Goal: Find specific page/section: Find specific page/section

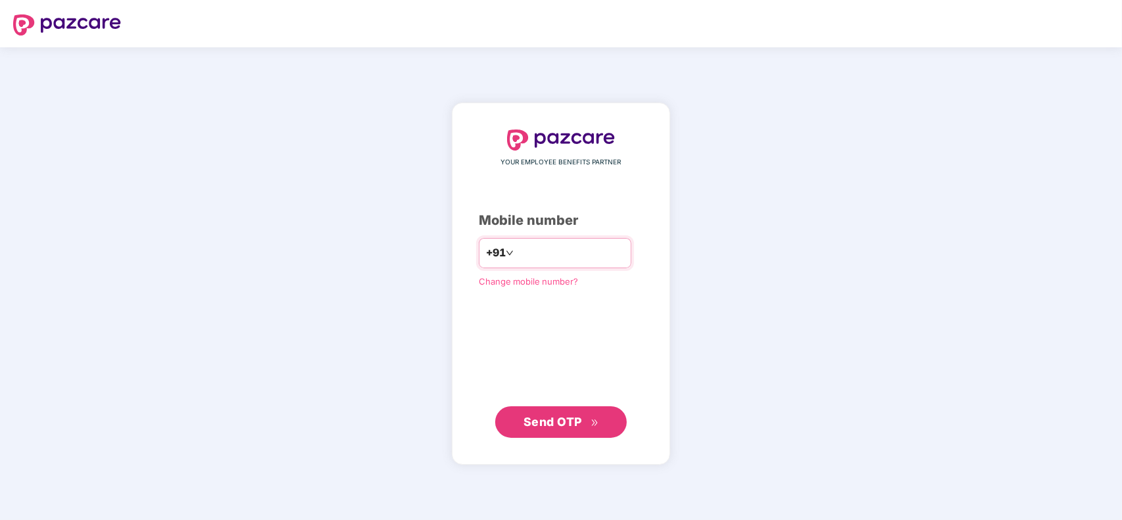
click at [527, 255] on input "number" at bounding box center [570, 253] width 108 height 21
type input "**********"
click at [553, 425] on span "Send OTP" at bounding box center [552, 422] width 59 height 14
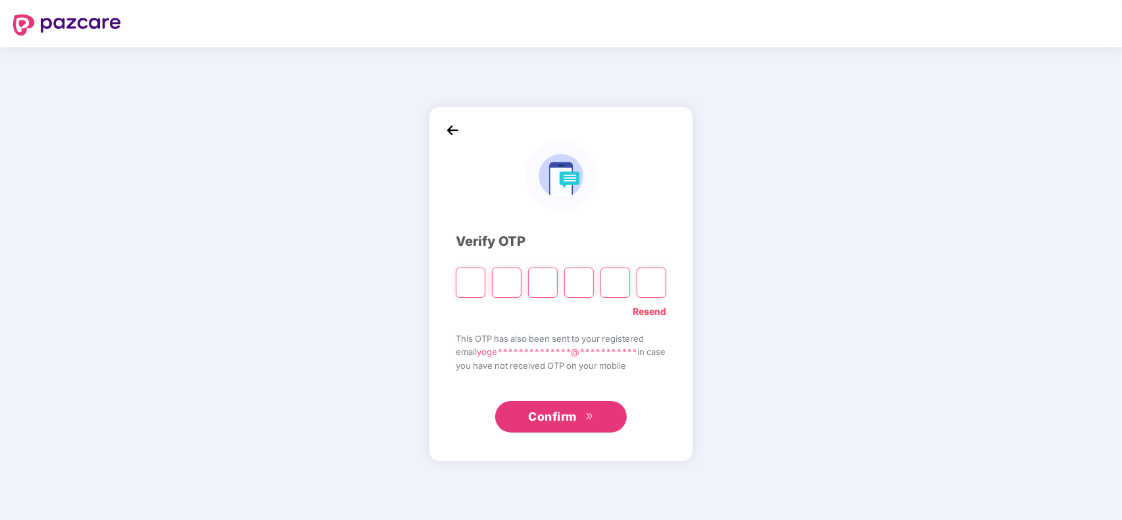
type input "*"
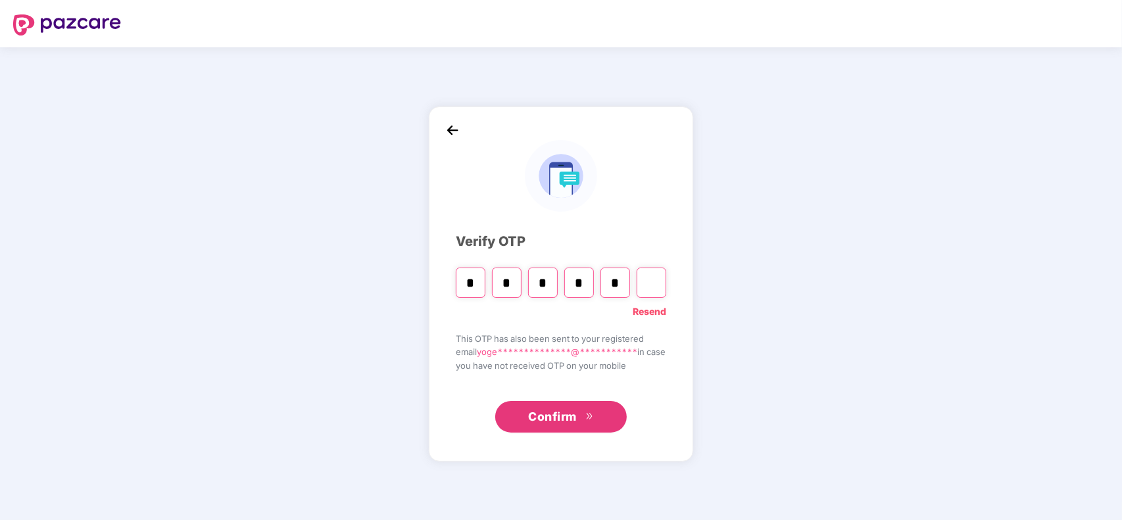
type input "*"
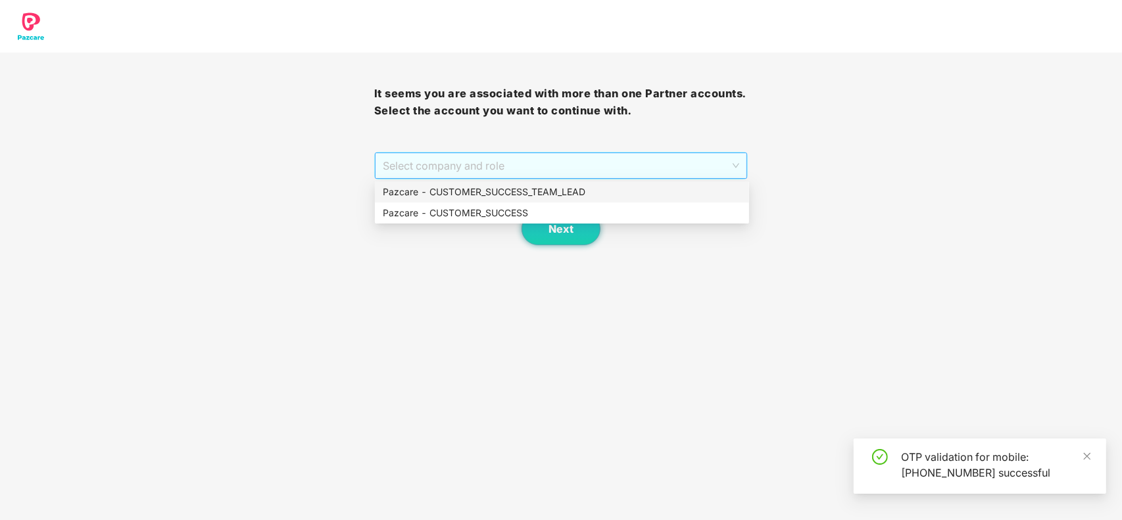
click at [510, 172] on span "Select company and role" at bounding box center [561, 165] width 357 height 25
click at [497, 208] on div "Pazcare - CUSTOMER_SUCCESS" at bounding box center [562, 213] width 358 height 14
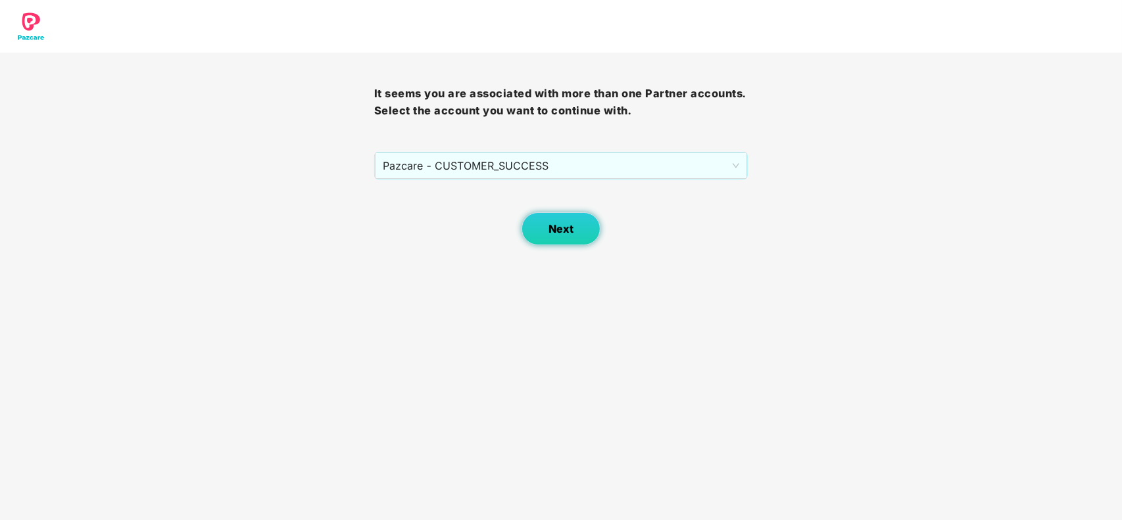
click at [551, 228] on span "Next" at bounding box center [560, 229] width 25 height 12
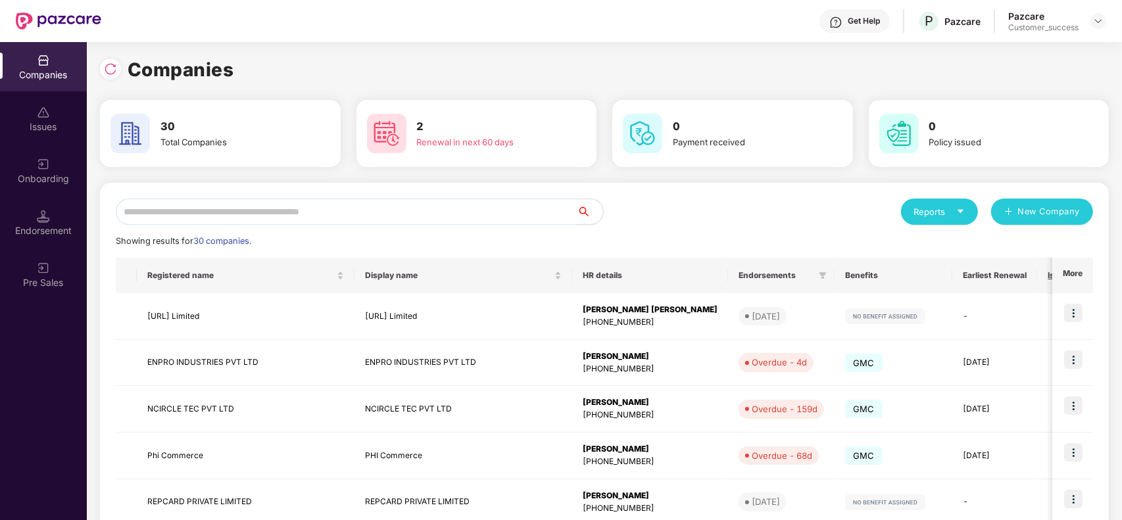
click at [293, 214] on input "text" at bounding box center [346, 212] width 461 height 26
paste input "**********"
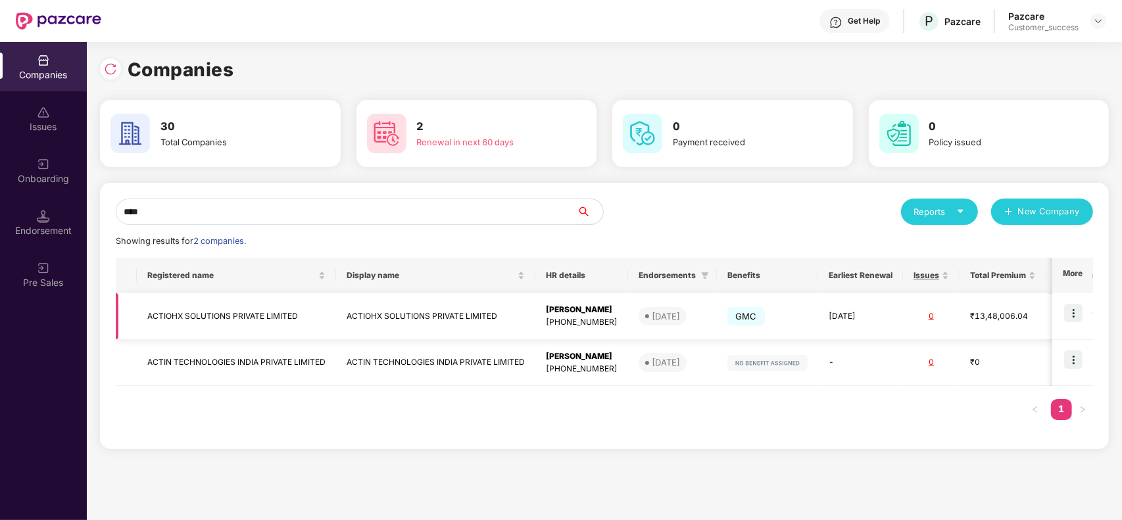
type input "****"
click at [1073, 314] on img at bounding box center [1073, 313] width 18 height 18
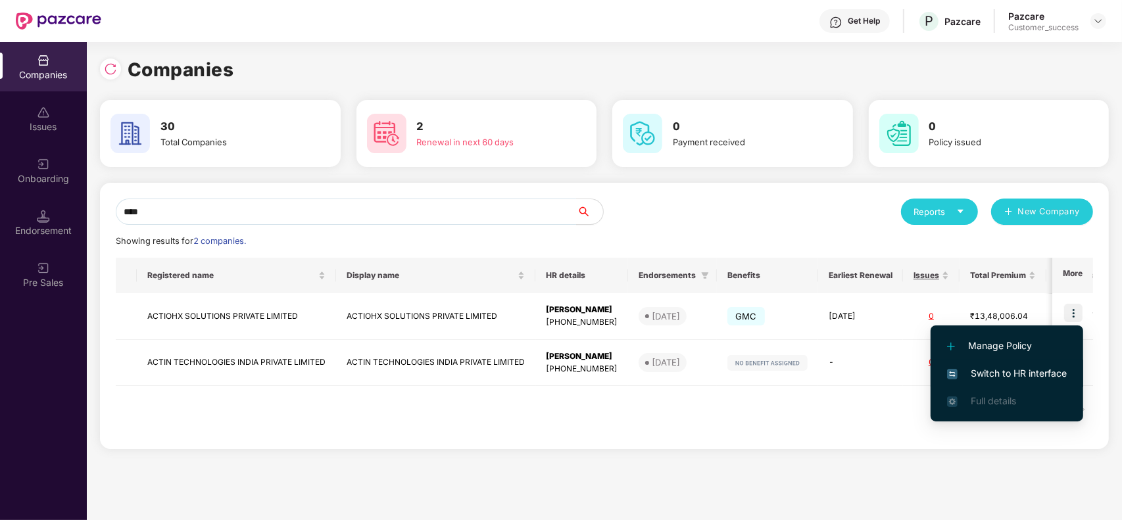
click at [1010, 368] on span "Switch to HR interface" at bounding box center [1007, 373] width 120 height 14
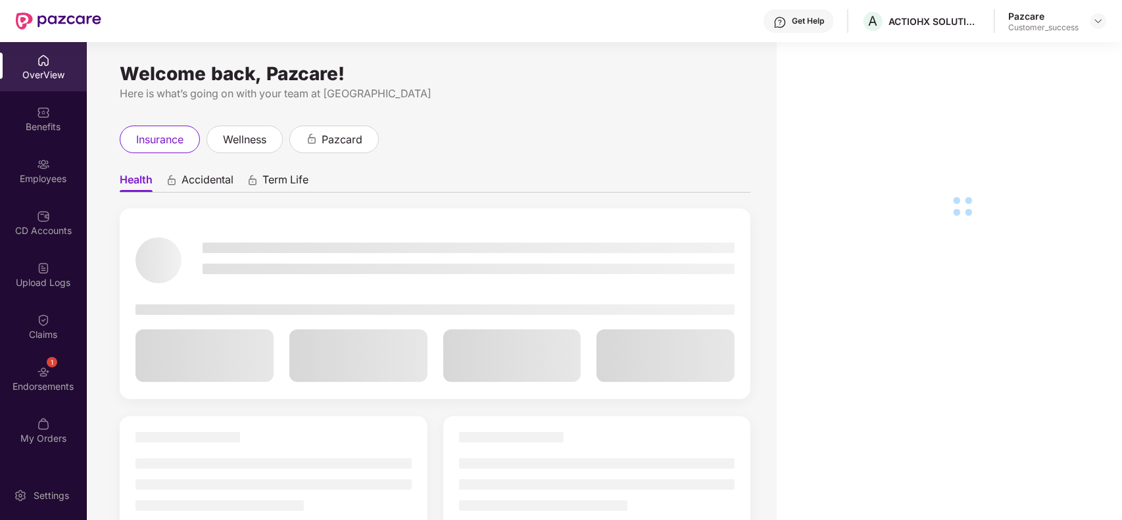
click at [18, 193] on div "Employees" at bounding box center [43, 170] width 87 height 49
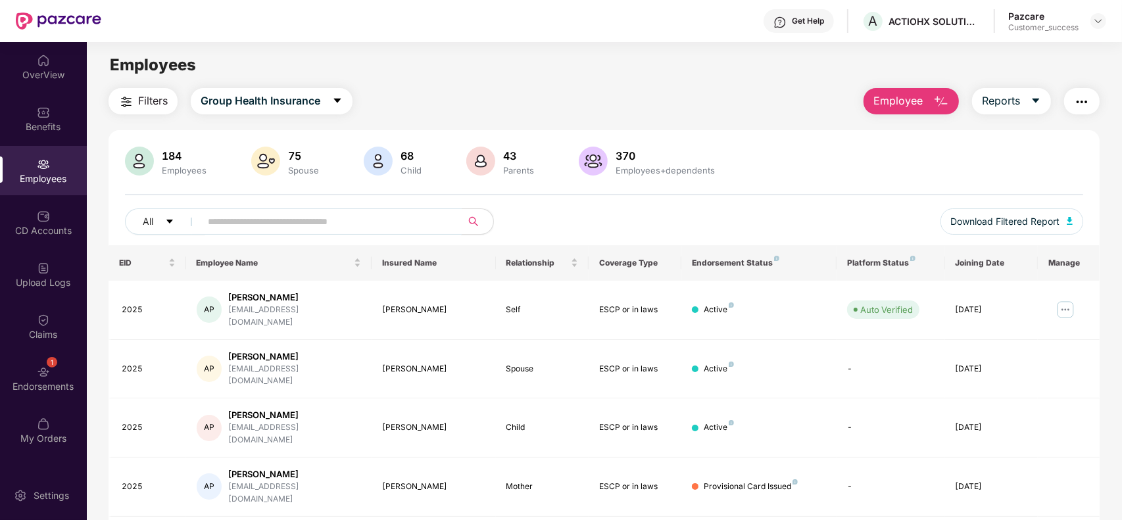
click at [230, 218] on input "text" at bounding box center [326, 222] width 236 height 20
paste input "**********"
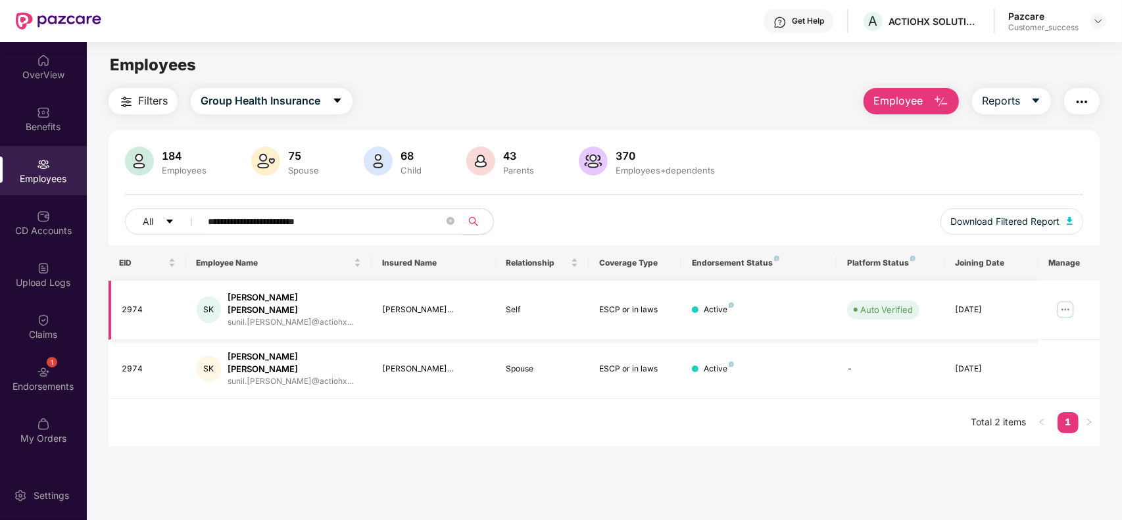
type input "**********"
click at [1063, 307] on img at bounding box center [1065, 309] width 21 height 21
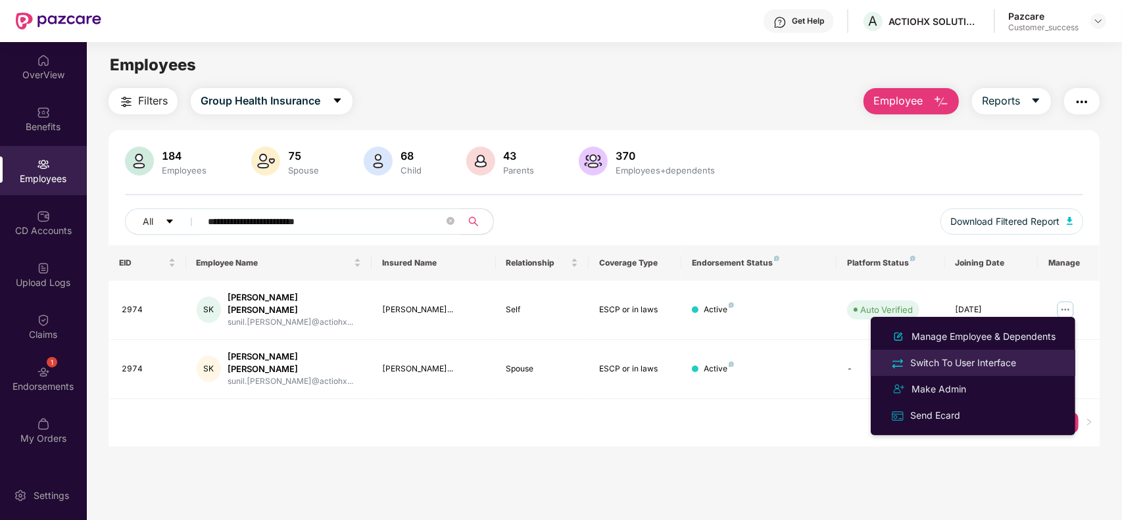
click at [962, 354] on li "Switch To User Interface" at bounding box center [973, 363] width 205 height 26
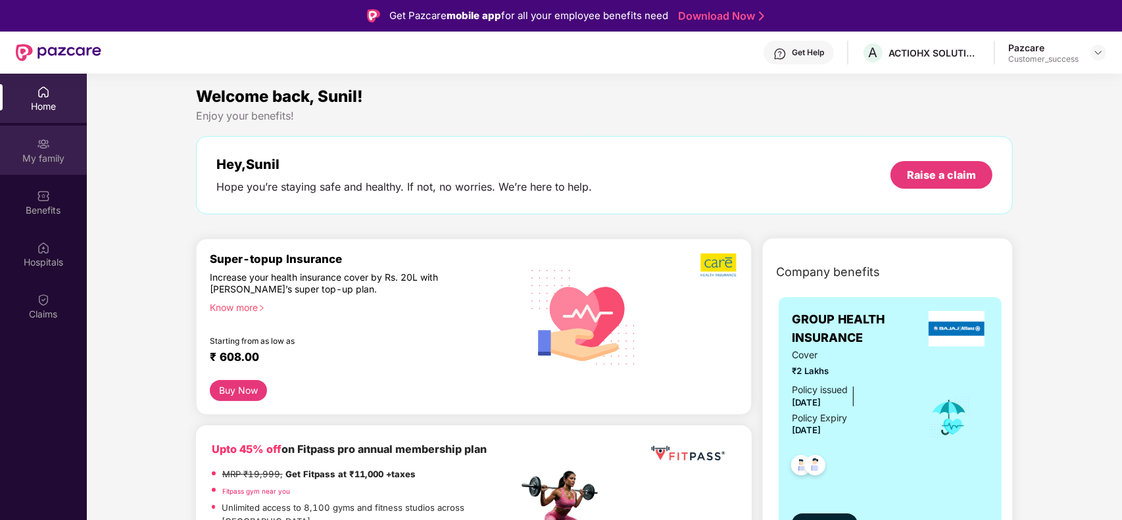
click at [33, 153] on div "My family" at bounding box center [43, 158] width 87 height 13
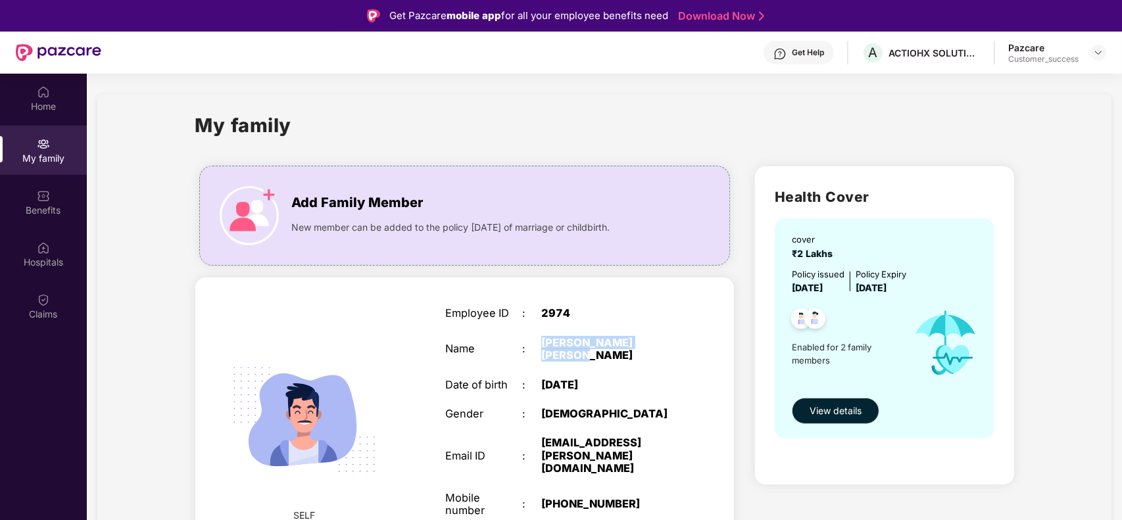
drag, startPoint x: 665, startPoint y: 344, endPoint x: 537, endPoint y: 340, distance: 128.3
click at [537, 340] on div "Name : [PERSON_NAME] [PERSON_NAME]" at bounding box center [560, 350] width 230 height 26
copy div "[PERSON_NAME] [PERSON_NAME]"
click at [553, 311] on div "2974" at bounding box center [608, 313] width 134 height 12
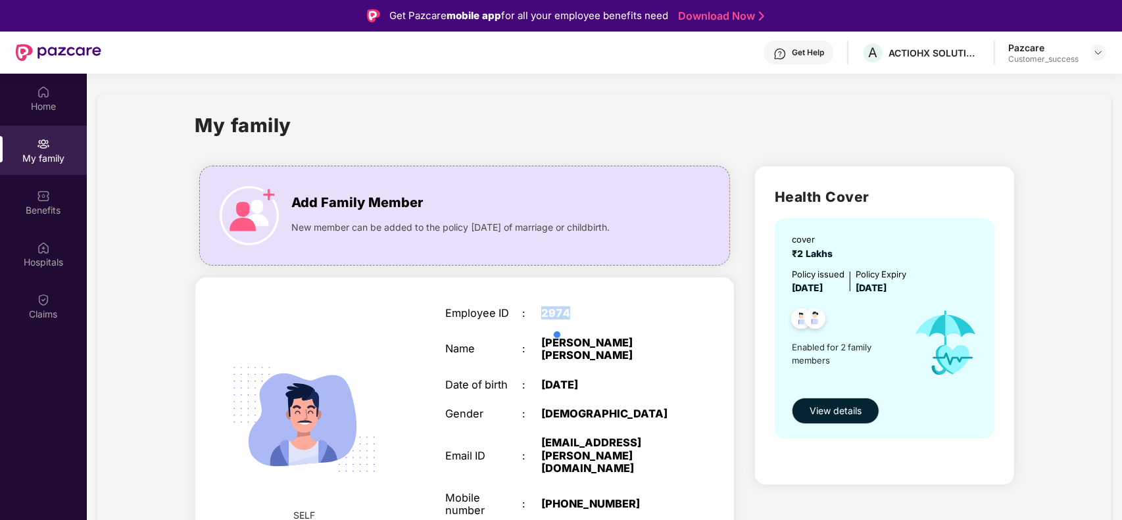
copy div "2974"
click at [674, 379] on div "[DATE]" at bounding box center [608, 385] width 134 height 12
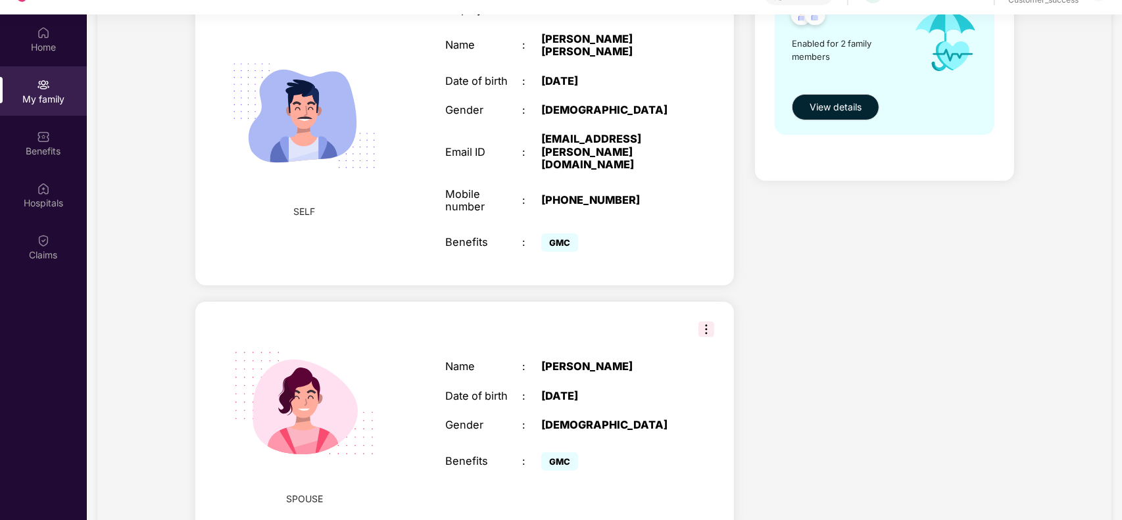
scroll to position [258, 0]
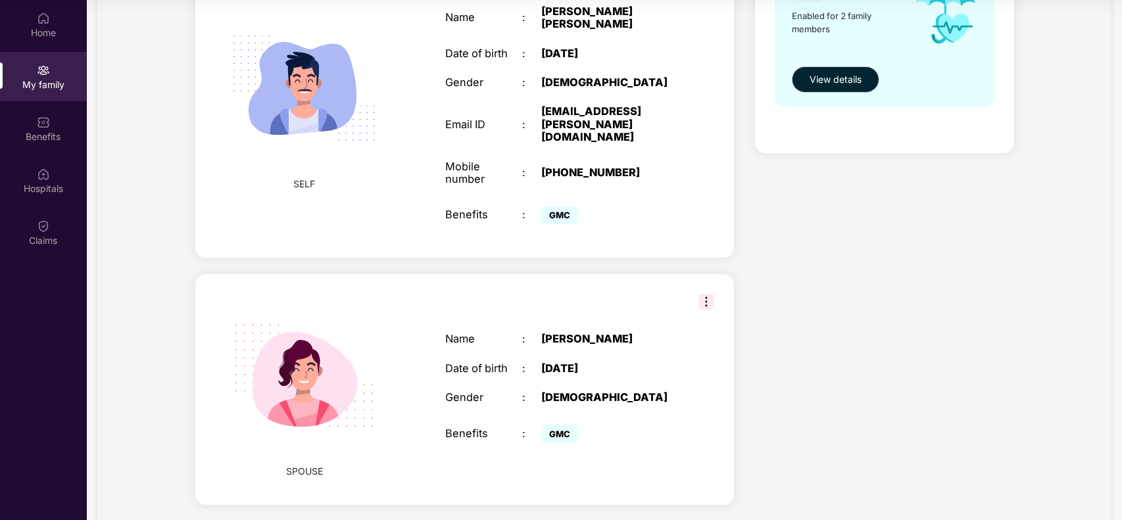
drag, startPoint x: 597, startPoint y: 307, endPoint x: 543, endPoint y: 291, distance: 56.4
click at [543, 333] on div "[PERSON_NAME]" at bounding box center [608, 339] width 134 height 12
copy div "[PERSON_NAME]"
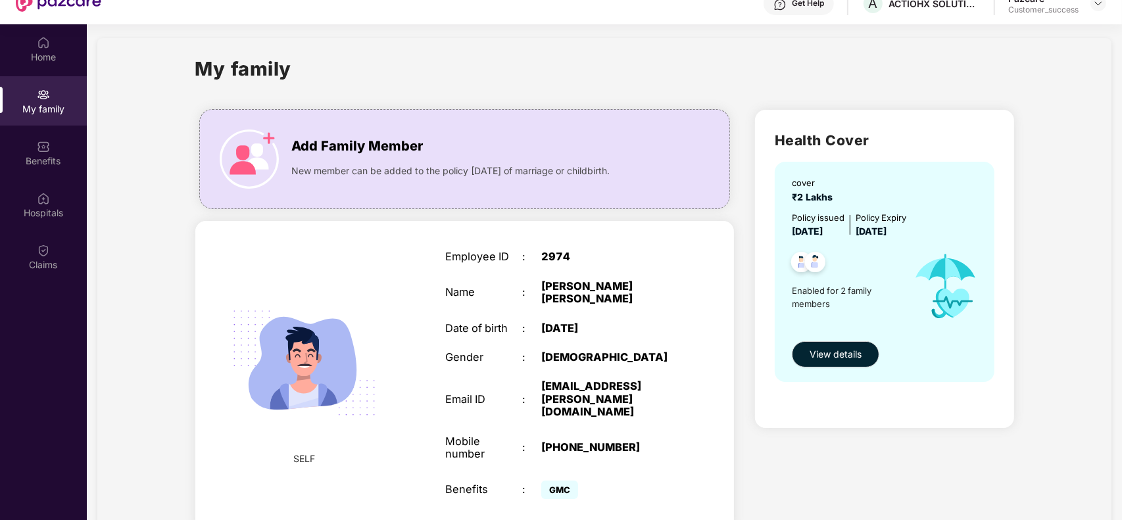
scroll to position [0, 0]
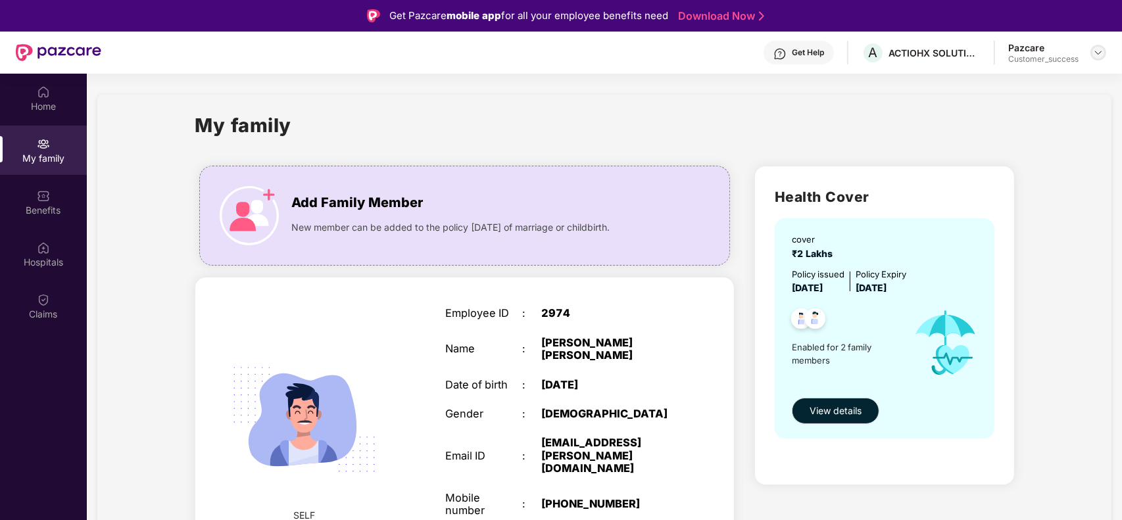
click at [1096, 54] on img at bounding box center [1098, 52] width 11 height 11
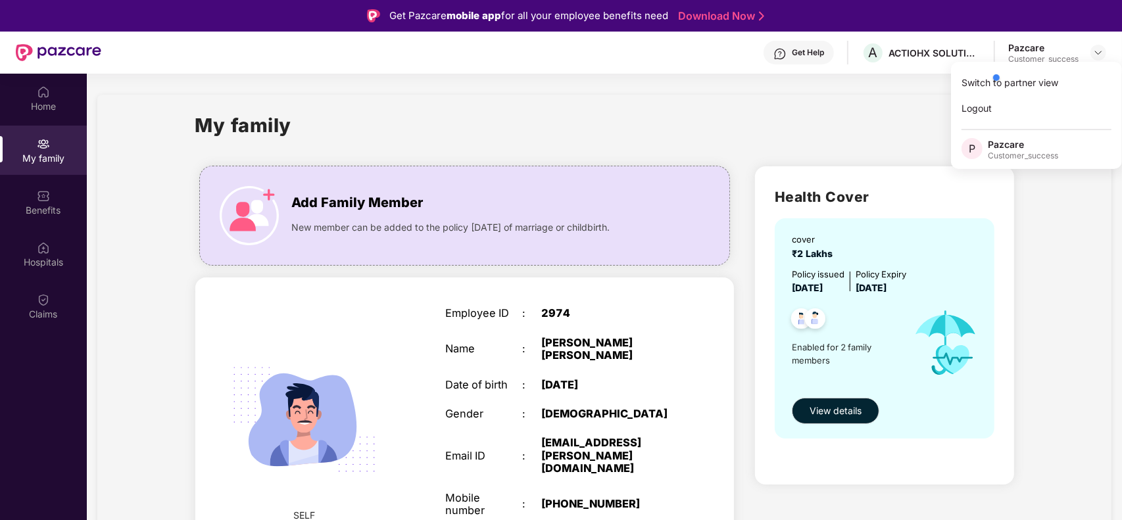
click at [1048, 74] on div at bounding box center [1052, 77] width 125 height 26
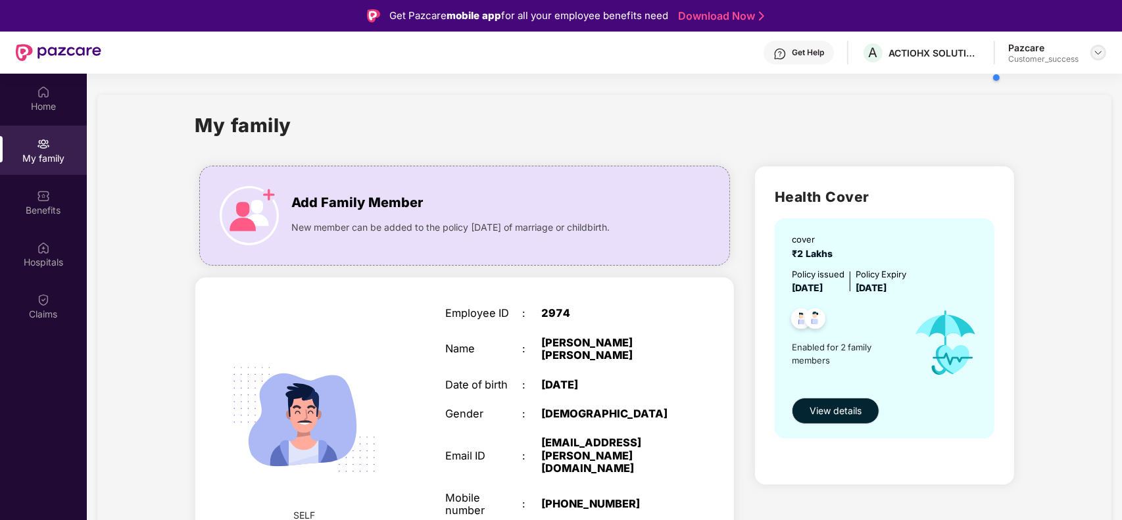
click at [1100, 57] on img at bounding box center [1098, 52] width 11 height 11
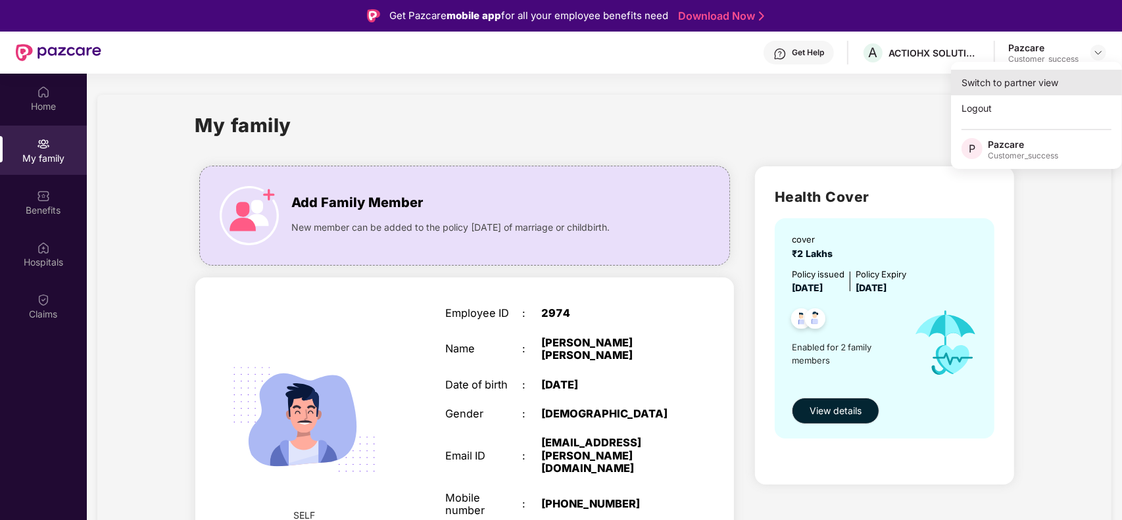
click at [970, 84] on div "Switch to partner view" at bounding box center [1036, 83] width 171 height 26
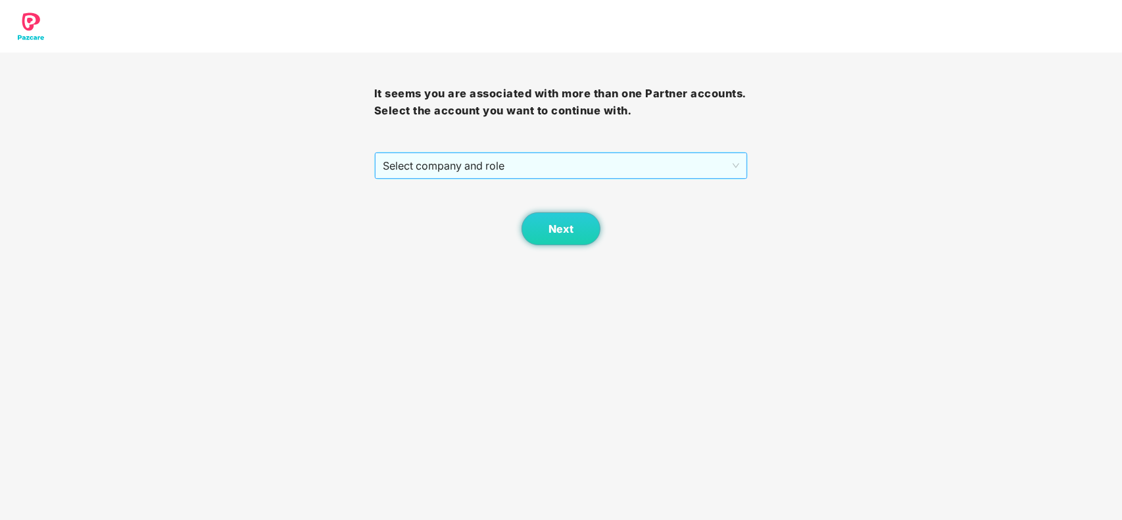
click at [456, 168] on span "Select company and role" at bounding box center [561, 165] width 357 height 25
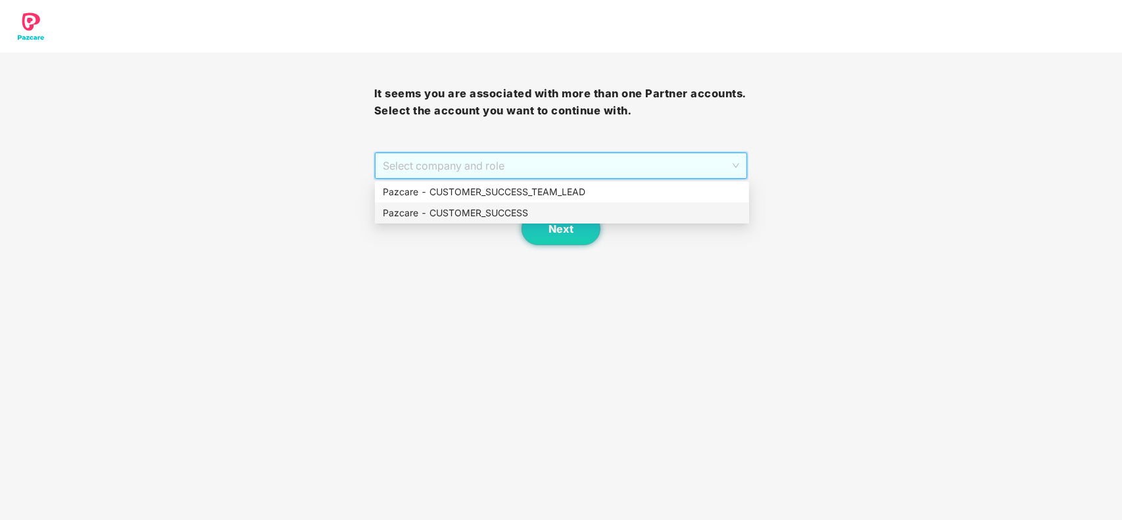
click at [455, 214] on div "Pazcare - CUSTOMER_SUCCESS" at bounding box center [562, 213] width 358 height 14
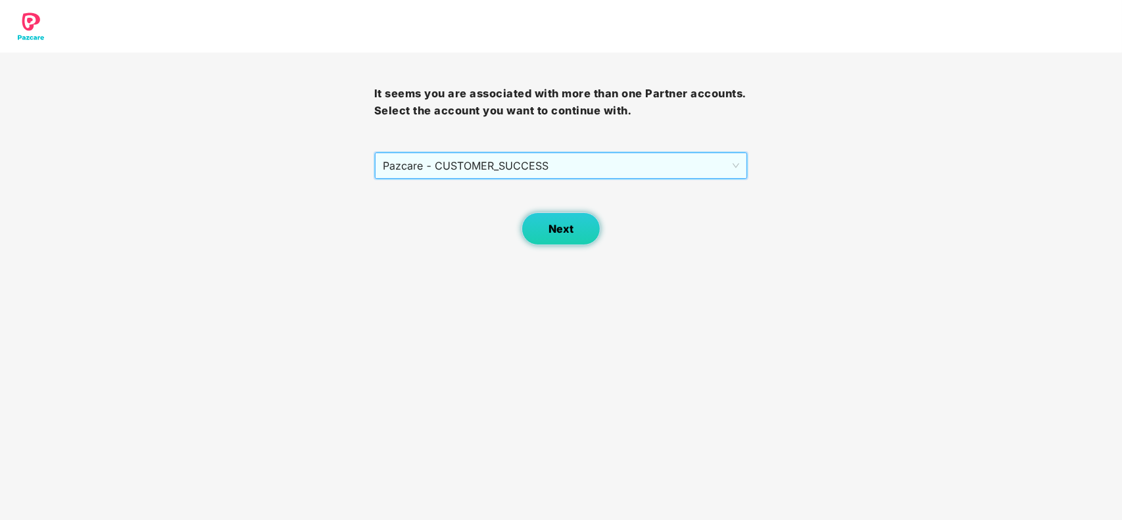
click at [553, 219] on button "Next" at bounding box center [560, 228] width 79 height 33
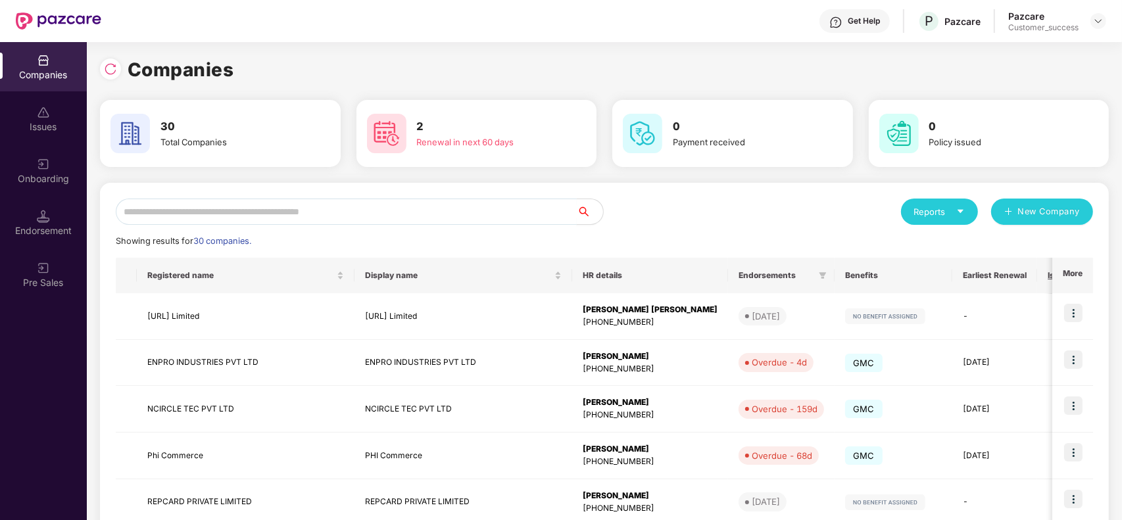
click at [306, 201] on input "text" at bounding box center [346, 212] width 461 height 26
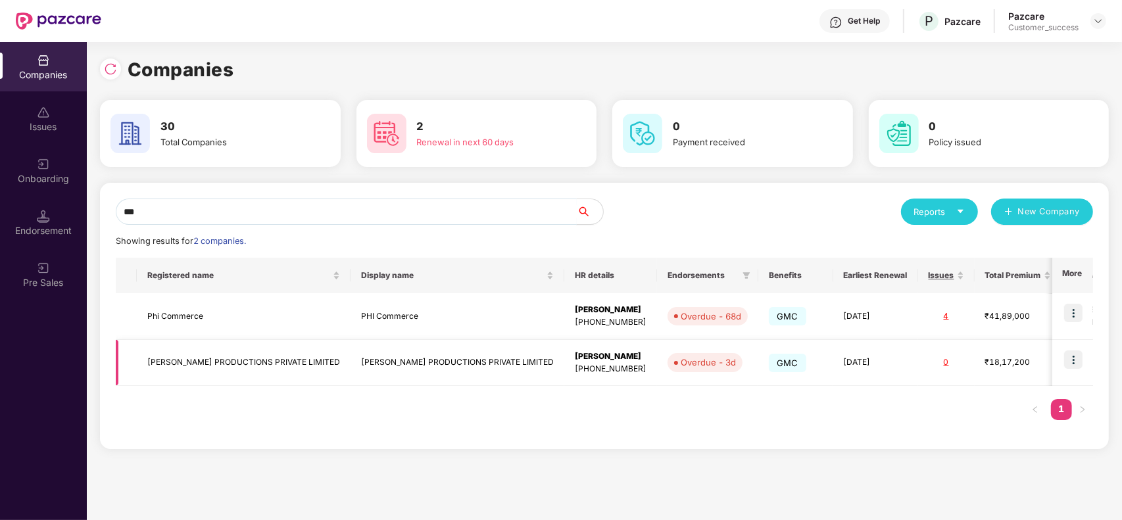
type input "***"
click at [1076, 365] on img at bounding box center [1073, 359] width 18 height 18
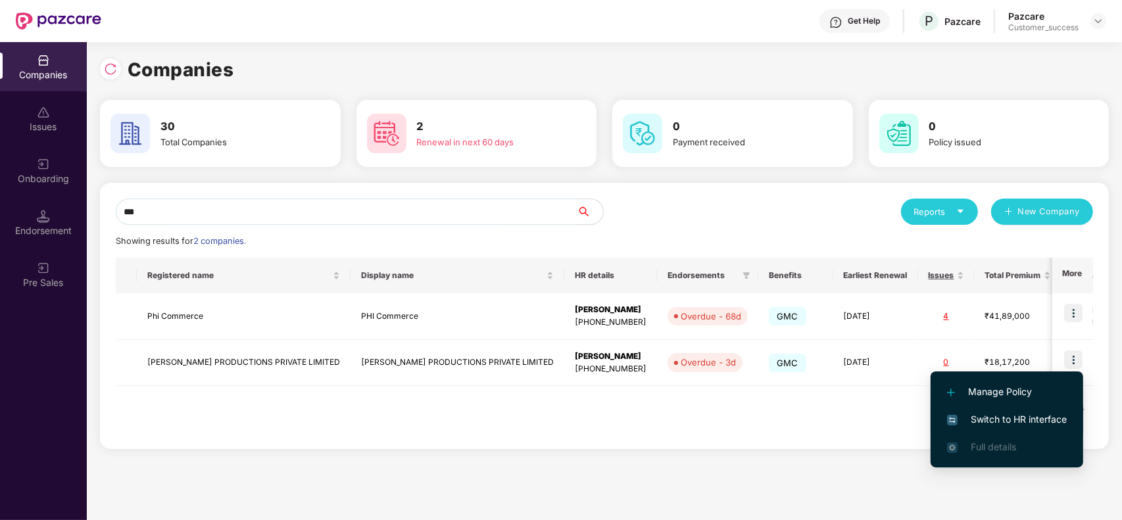
click at [1001, 421] on span "Switch to HR interface" at bounding box center [1007, 419] width 120 height 14
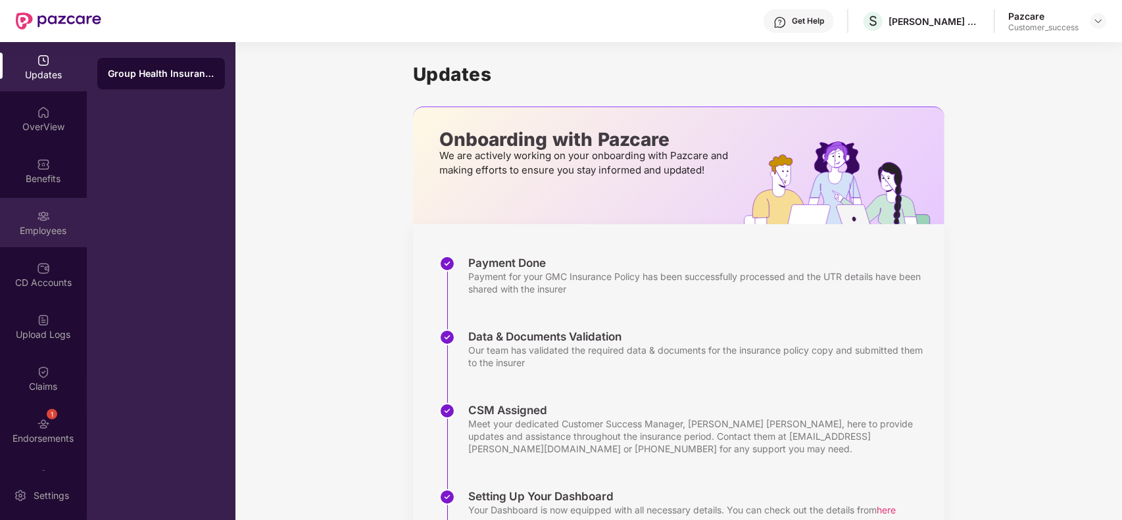
click at [51, 221] on div "Employees" at bounding box center [43, 222] width 87 height 49
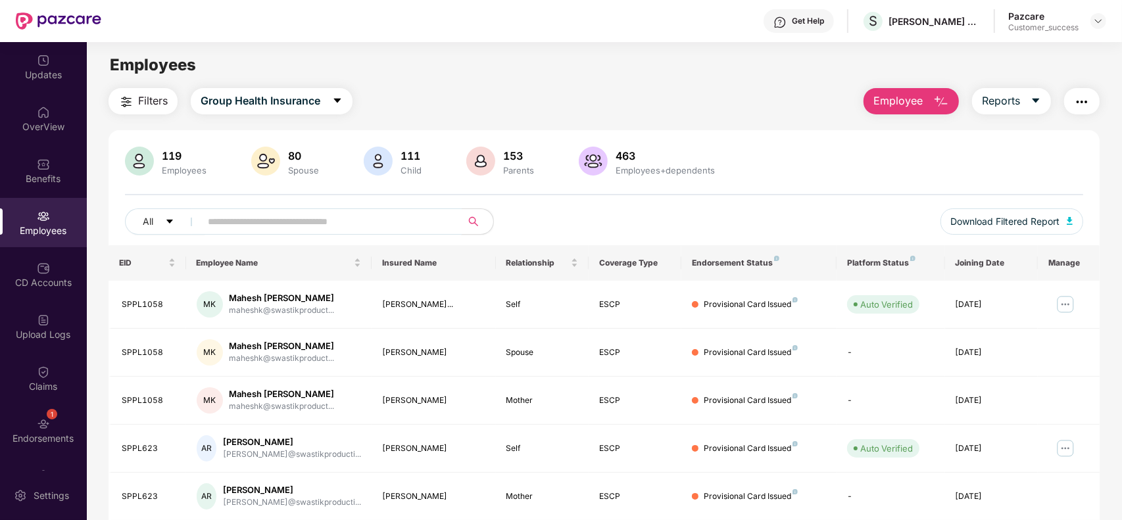
click at [297, 222] on input "text" at bounding box center [326, 222] width 236 height 20
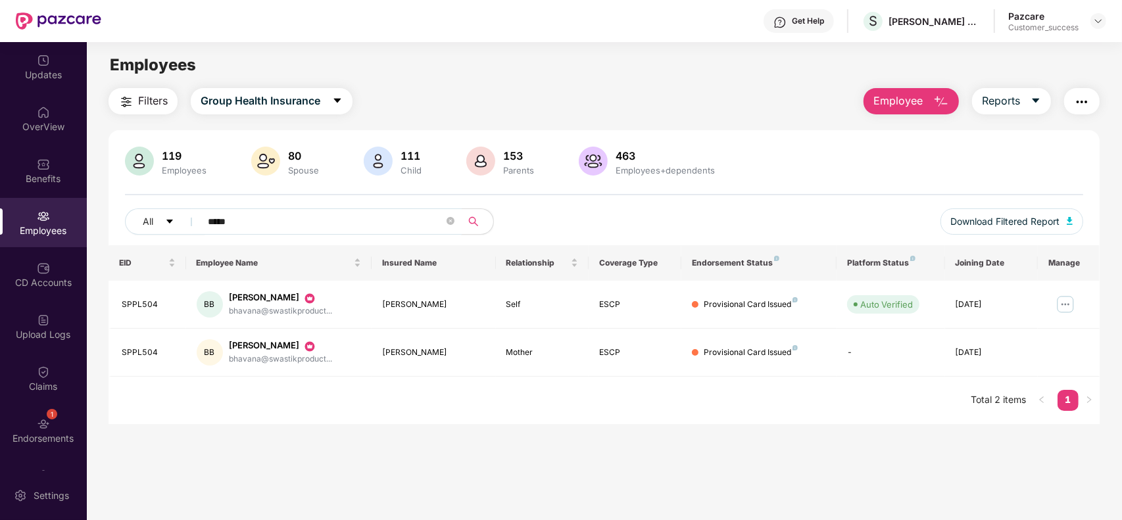
paste input "**********"
type input "**********"
click at [1070, 306] on img at bounding box center [1065, 304] width 21 height 21
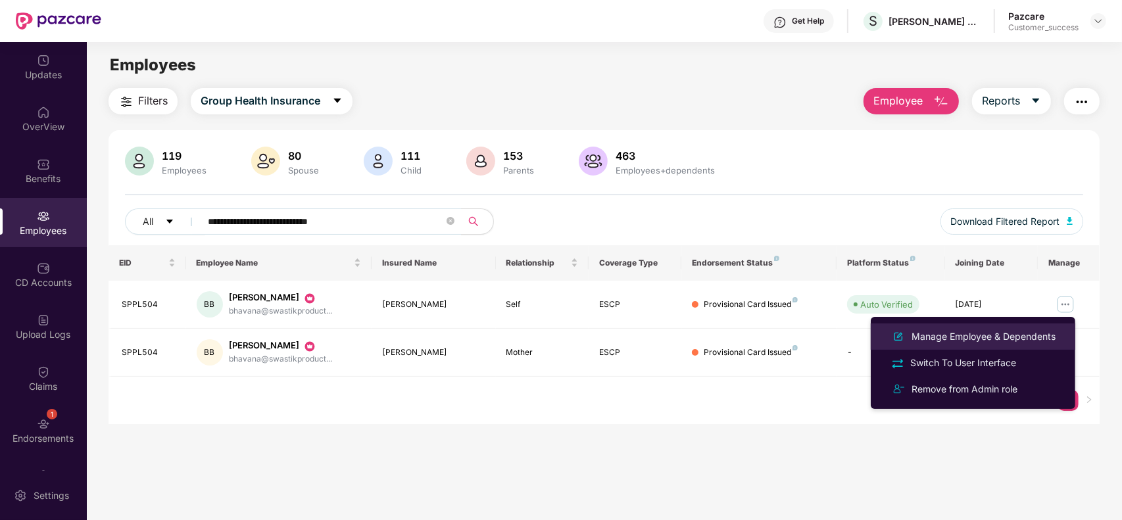
click at [980, 341] on div "Manage Employee & Dependents" at bounding box center [983, 336] width 149 height 14
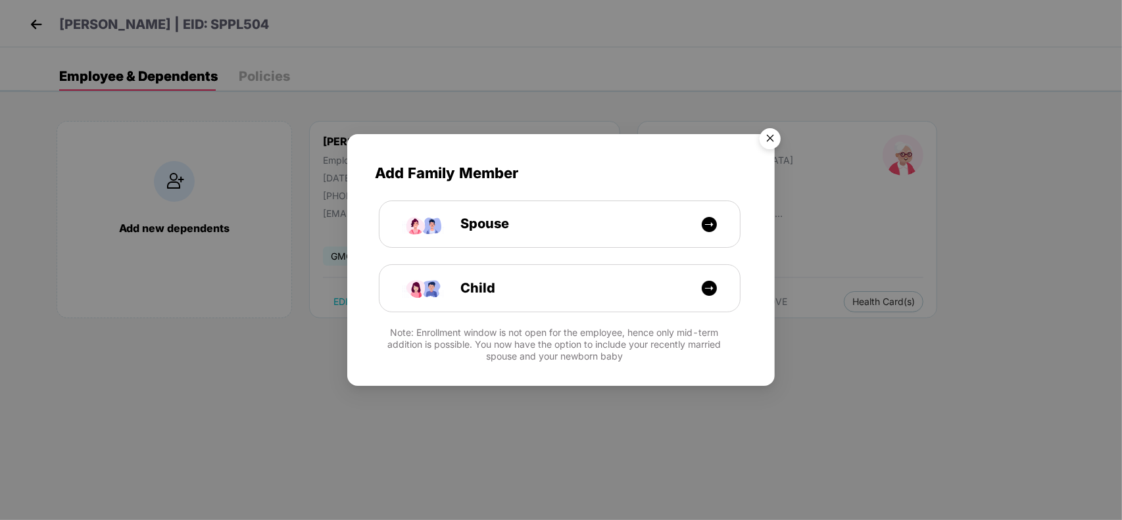
click at [771, 133] on img "Close" at bounding box center [770, 140] width 37 height 37
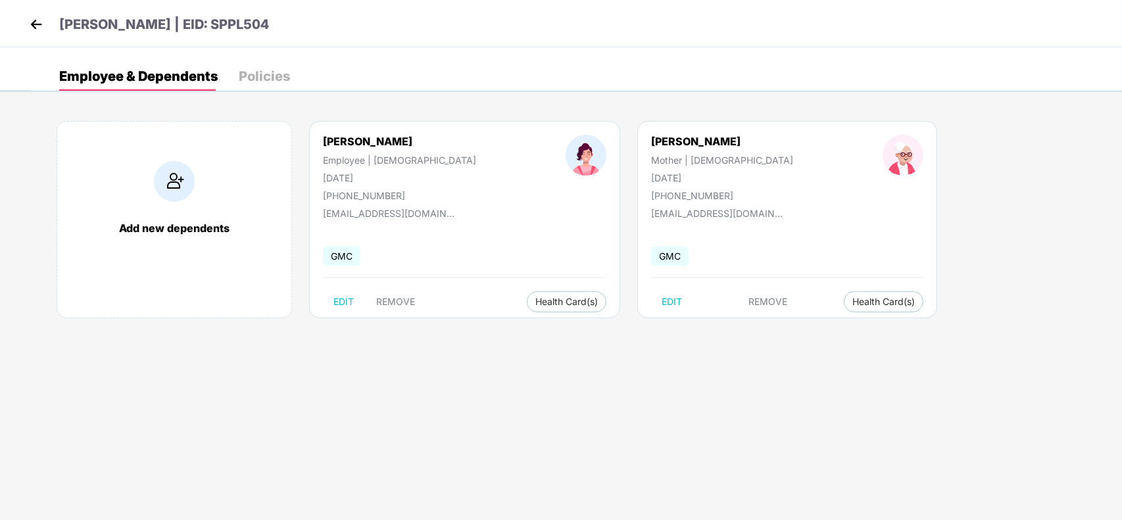
click at [419, 268] on div "GMC" at bounding box center [464, 257] width 283 height 28
